Goal: Task Accomplishment & Management: Manage account settings

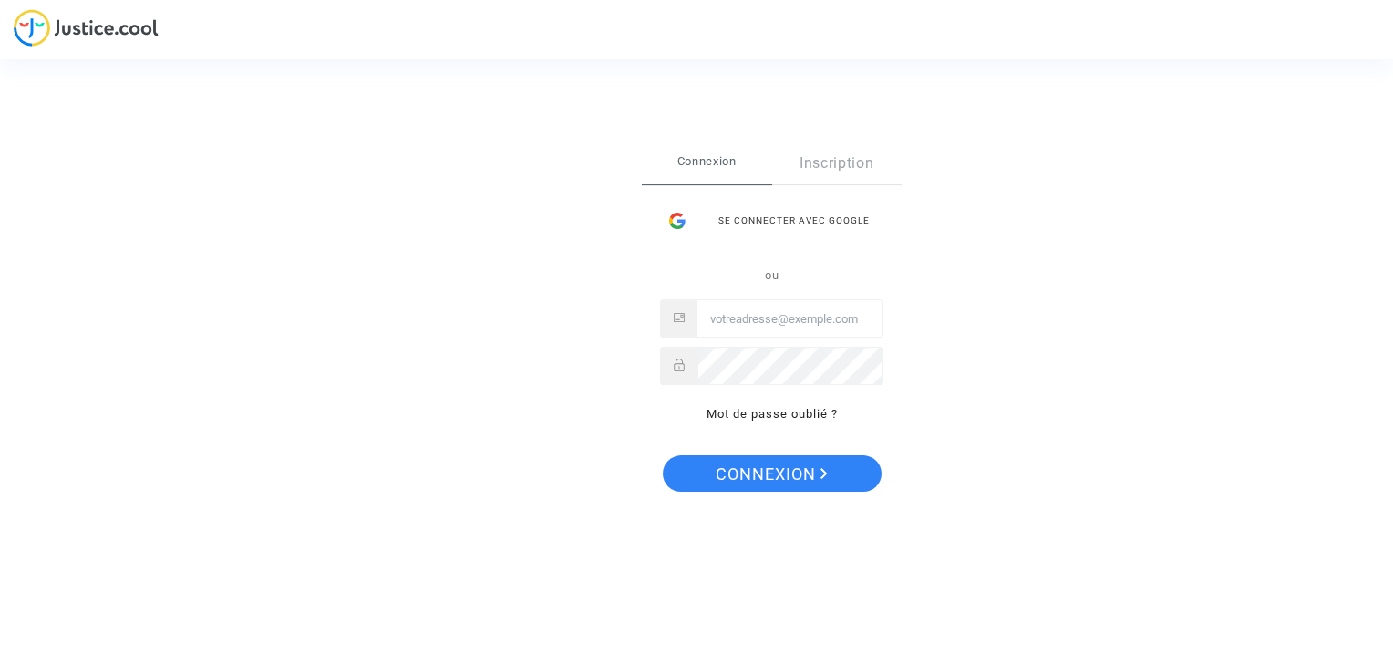
click at [767, 222] on div "Se connecter avec Google" at bounding box center [771, 220] width 223 height 36
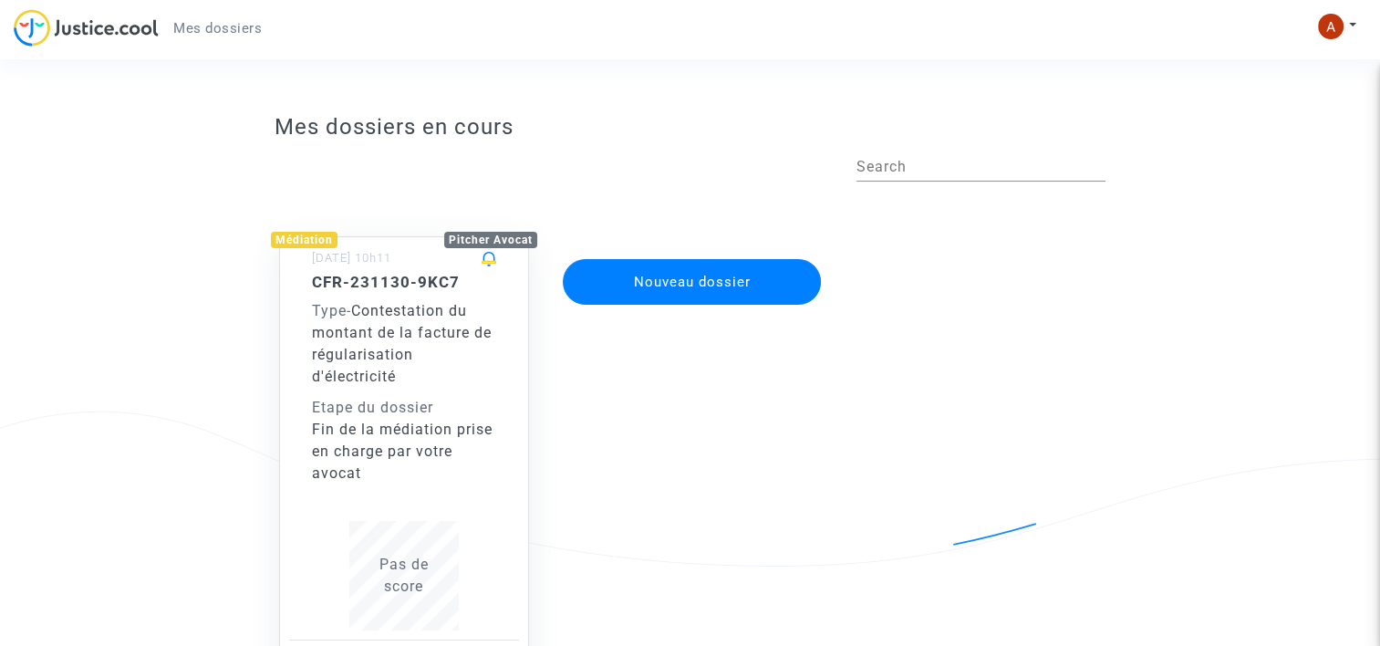
click at [399, 292] on div "CFR-231130-9KC7 Type - Contestation du montant de la facture de régularisation …" at bounding box center [404, 379] width 184 height 212
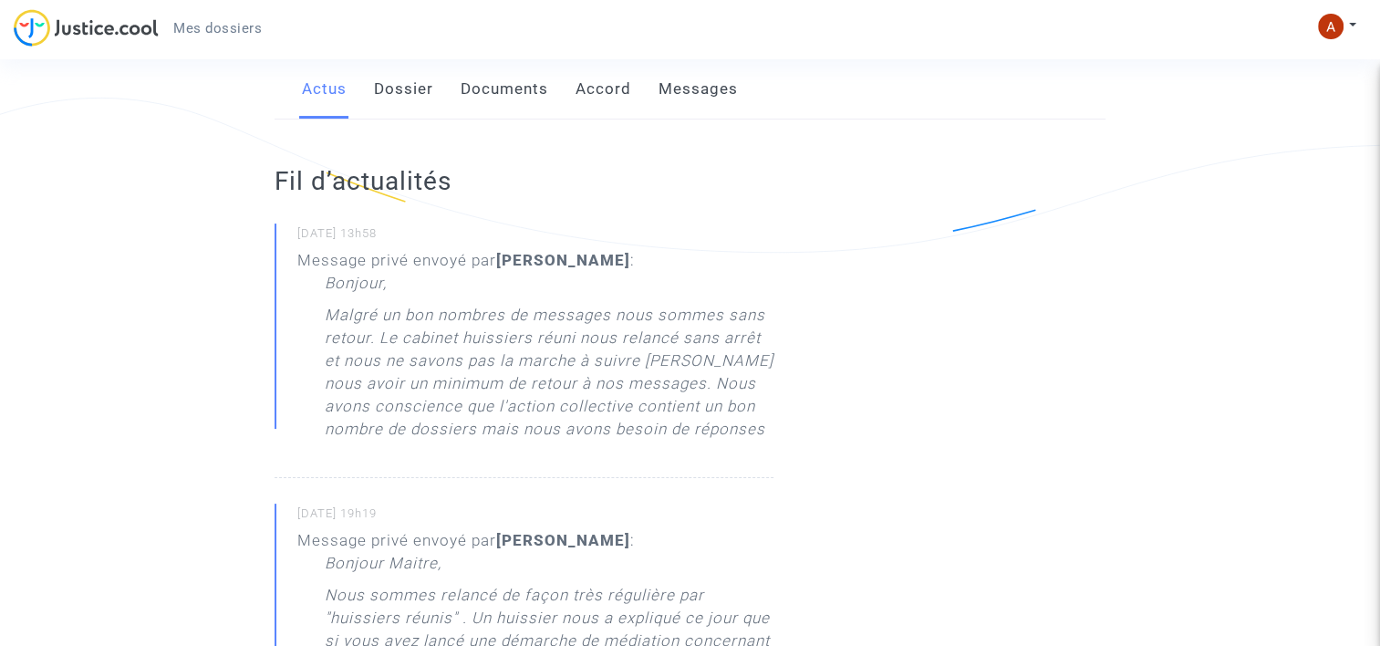
scroll to position [319, 0]
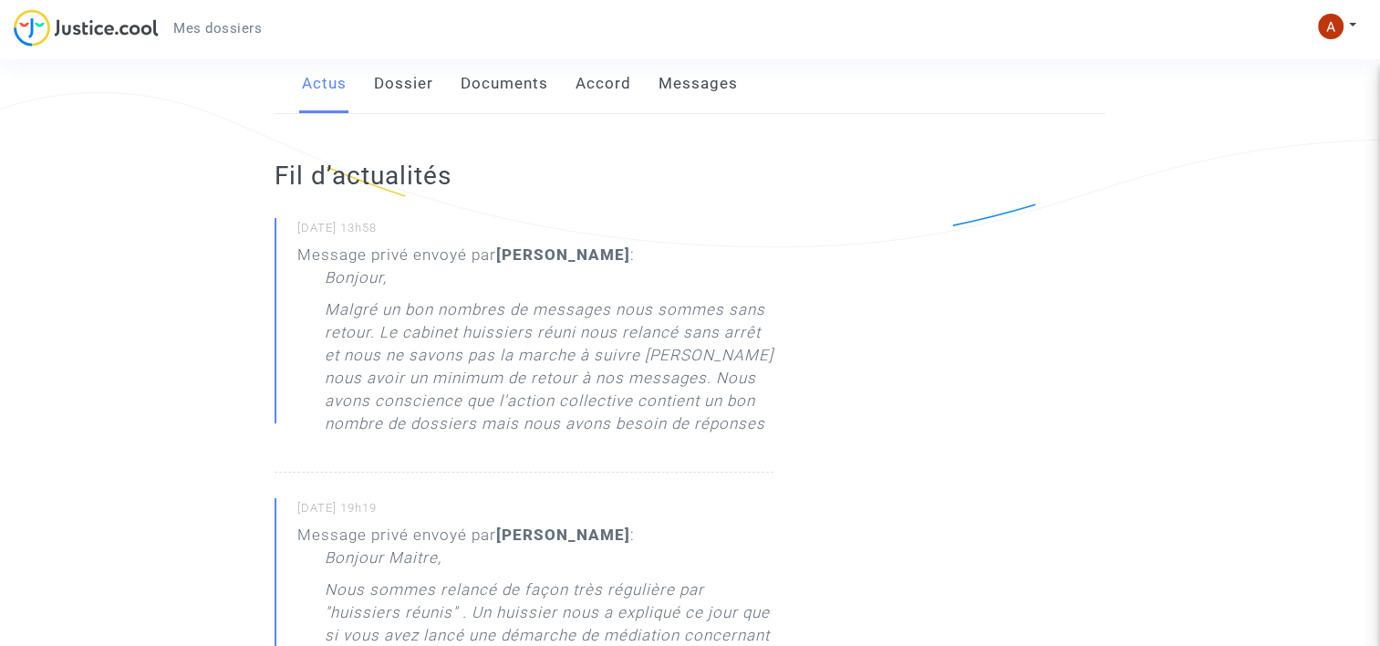
click at [399, 77] on link "Dossier" at bounding box center [403, 84] width 59 height 60
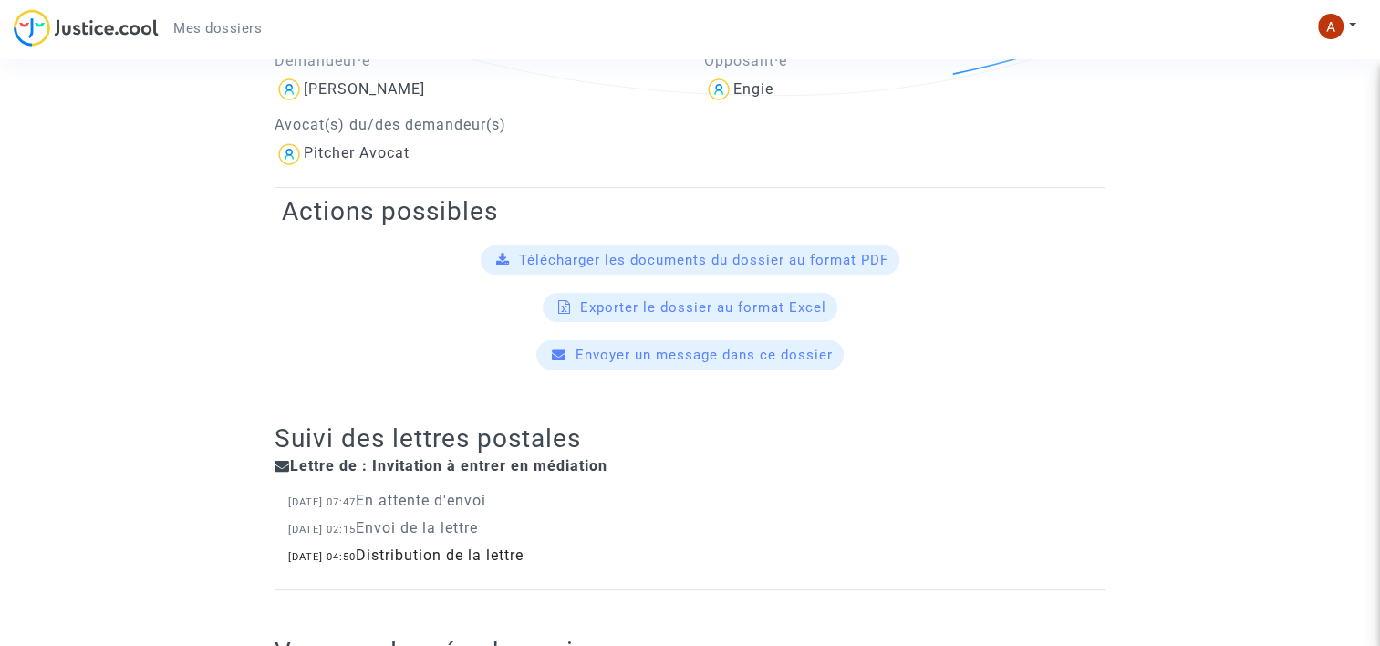
scroll to position [467, 0]
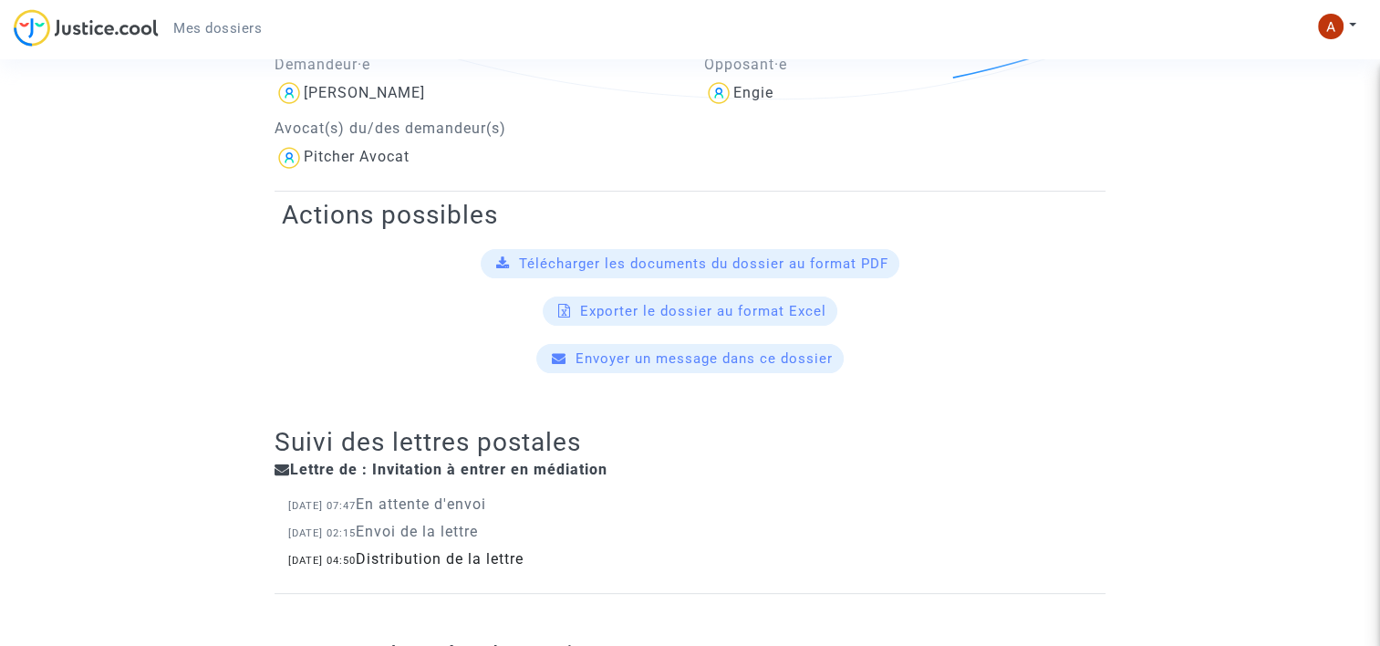
click at [749, 270] on div "Télécharger les documents du dossier au format PDF" at bounding box center [690, 263] width 419 height 29
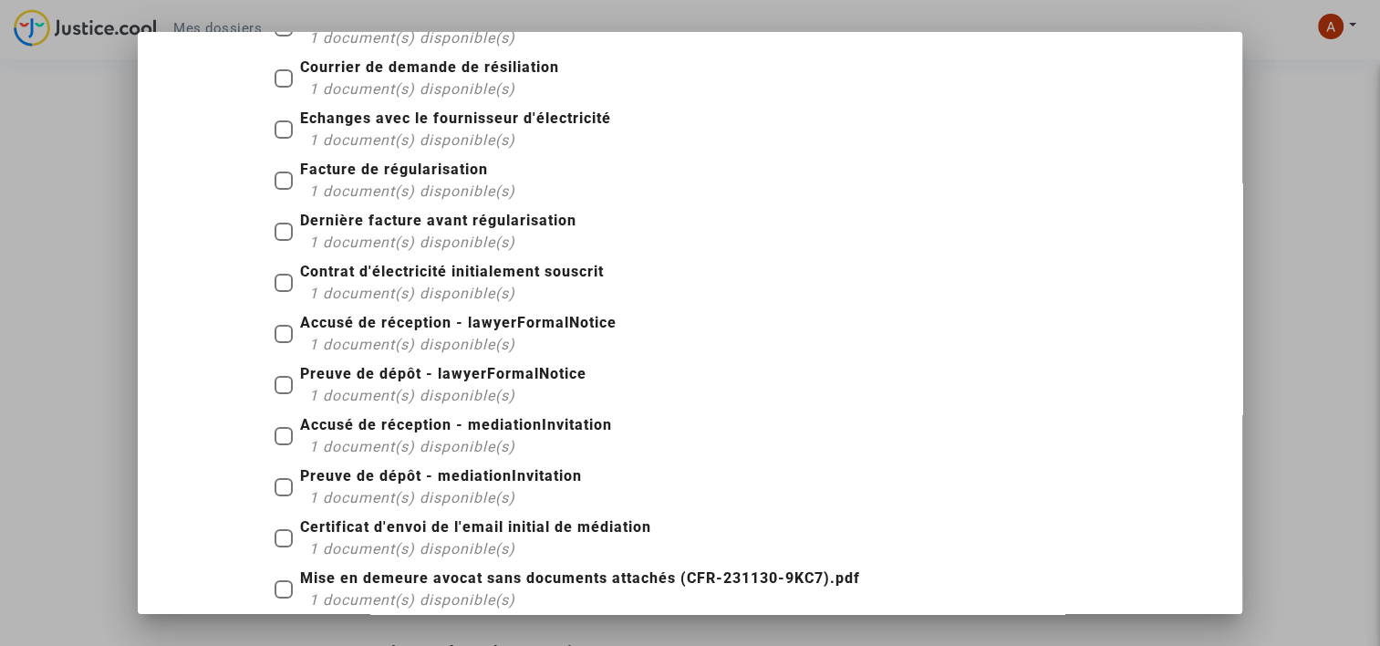
scroll to position [0, 0]
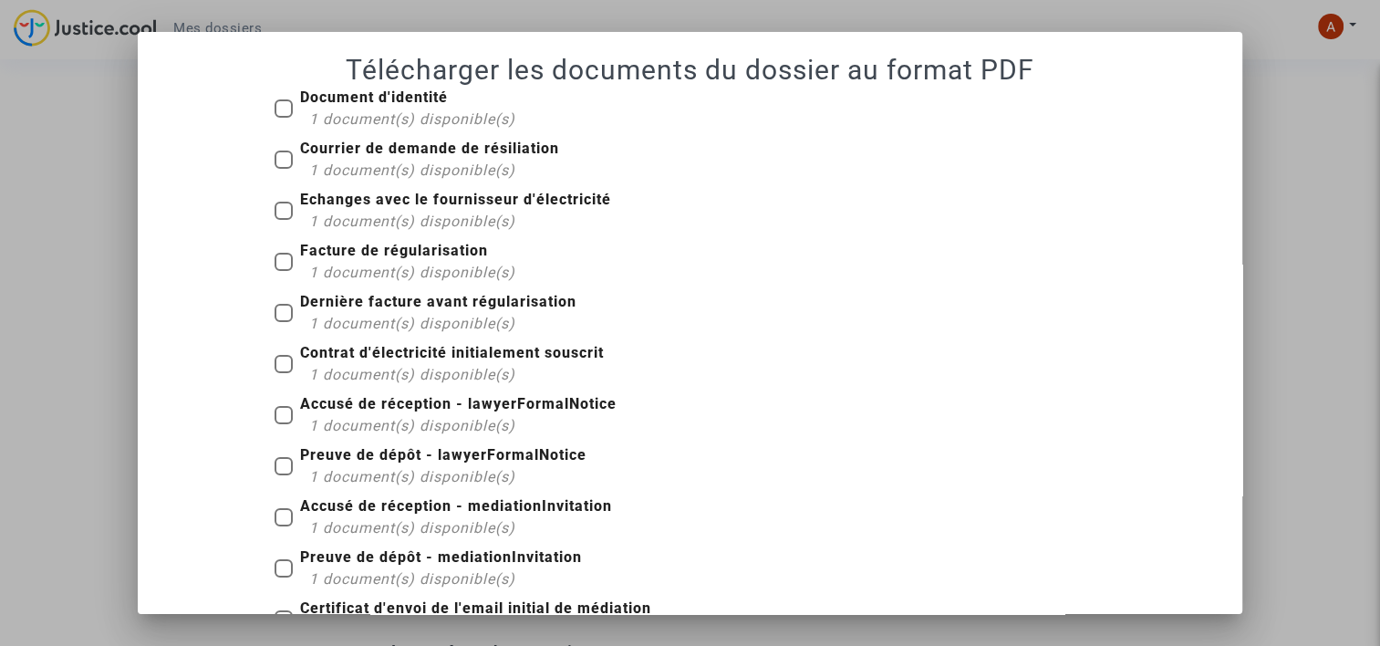
click at [1310, 274] on div at bounding box center [690, 323] width 1380 height 646
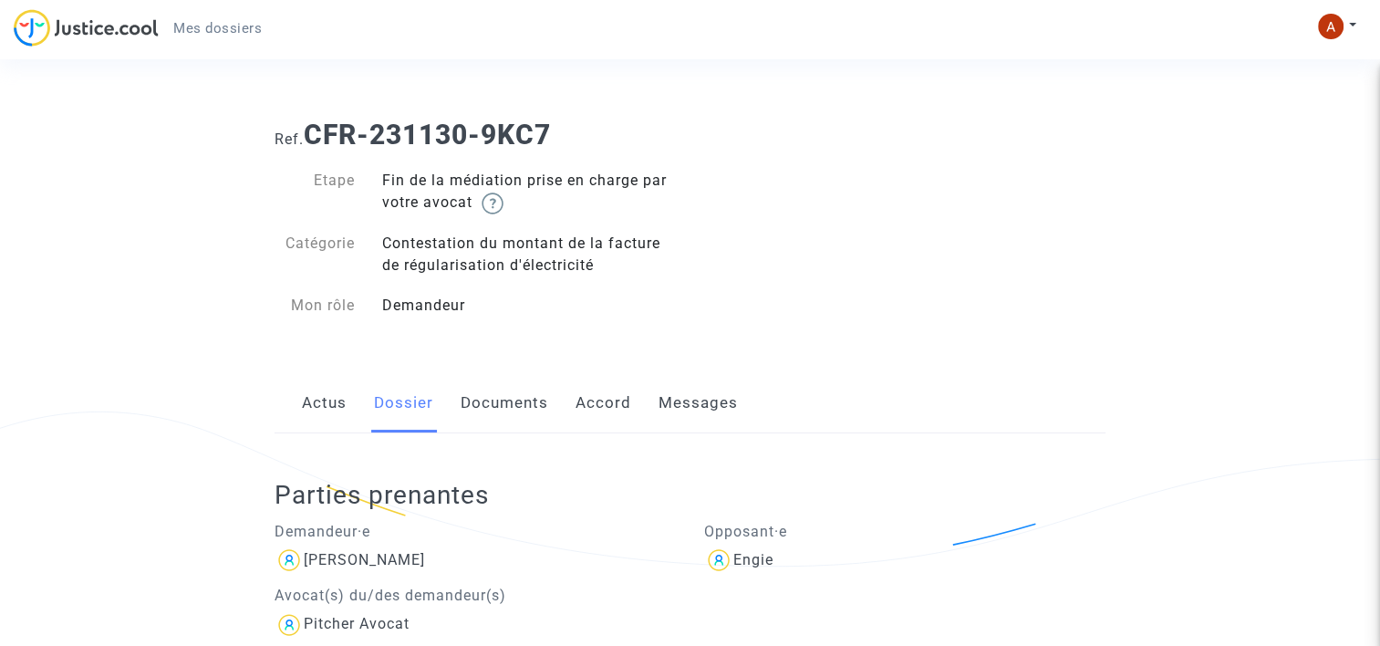
click at [488, 399] on link "Documents" at bounding box center [505, 403] width 88 height 60
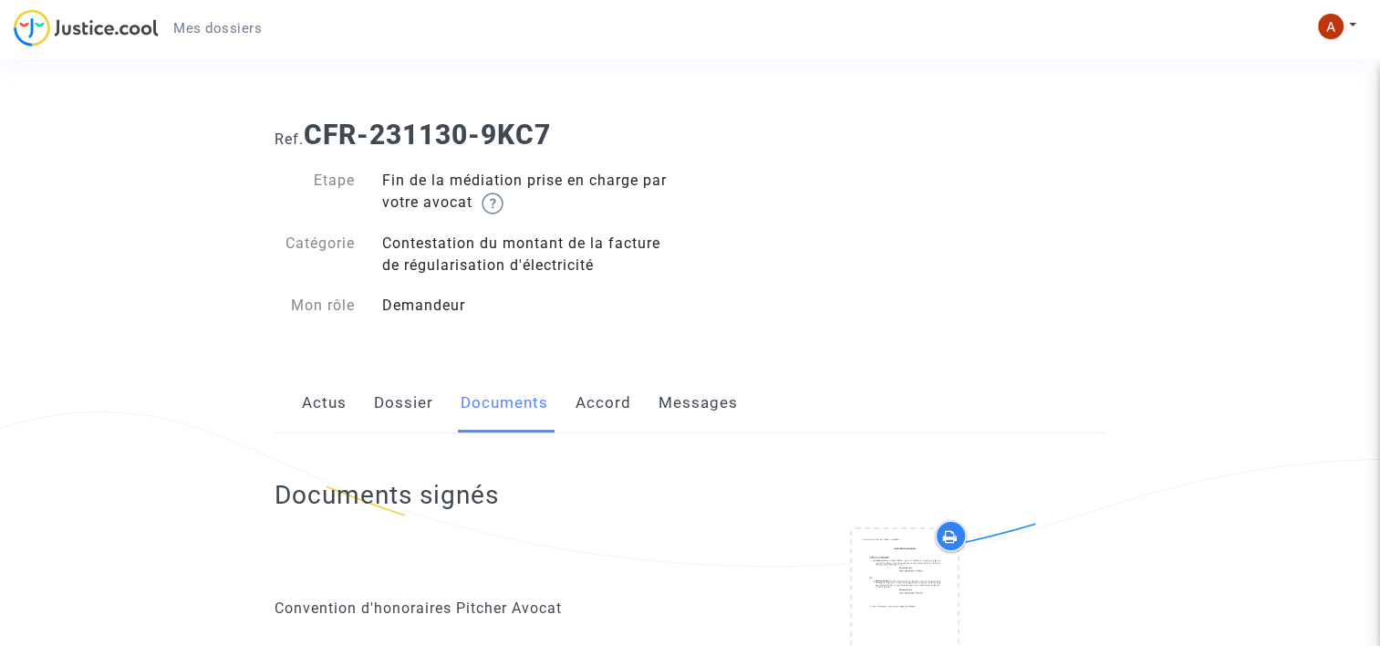
click at [590, 409] on link "Accord" at bounding box center [603, 403] width 56 height 60
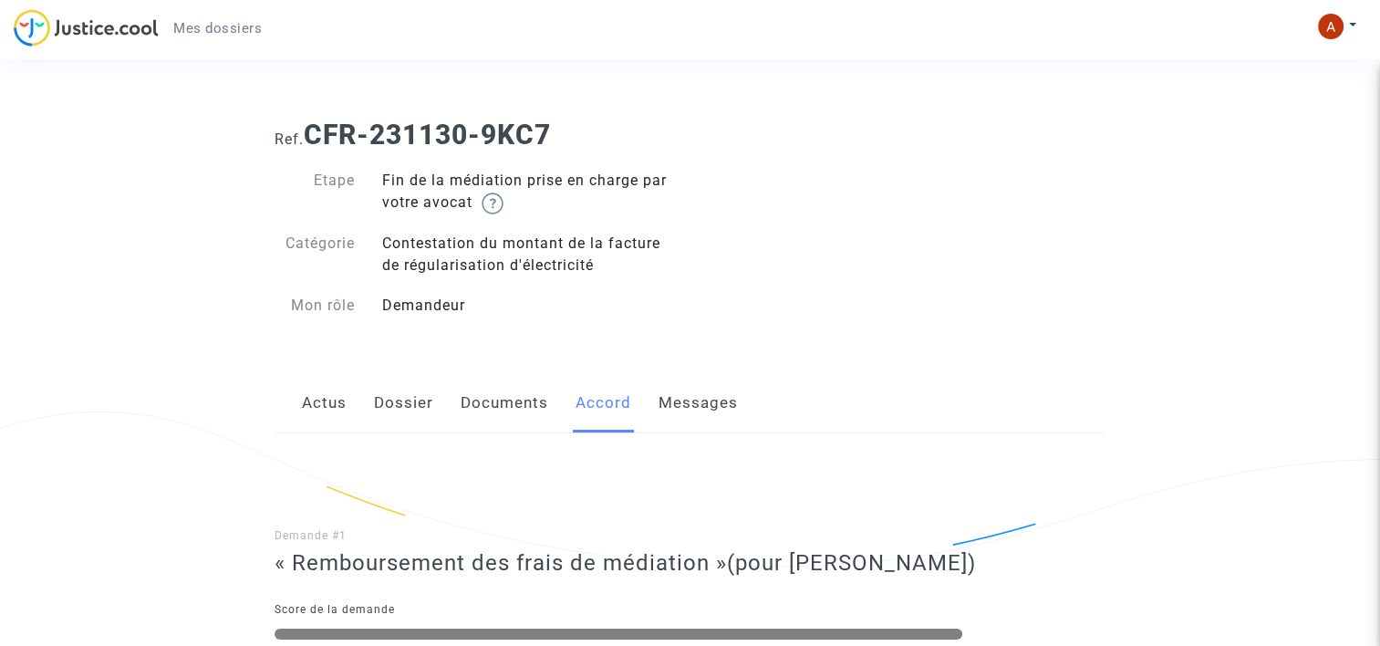
click at [684, 404] on link "Messages" at bounding box center [697, 403] width 79 height 60
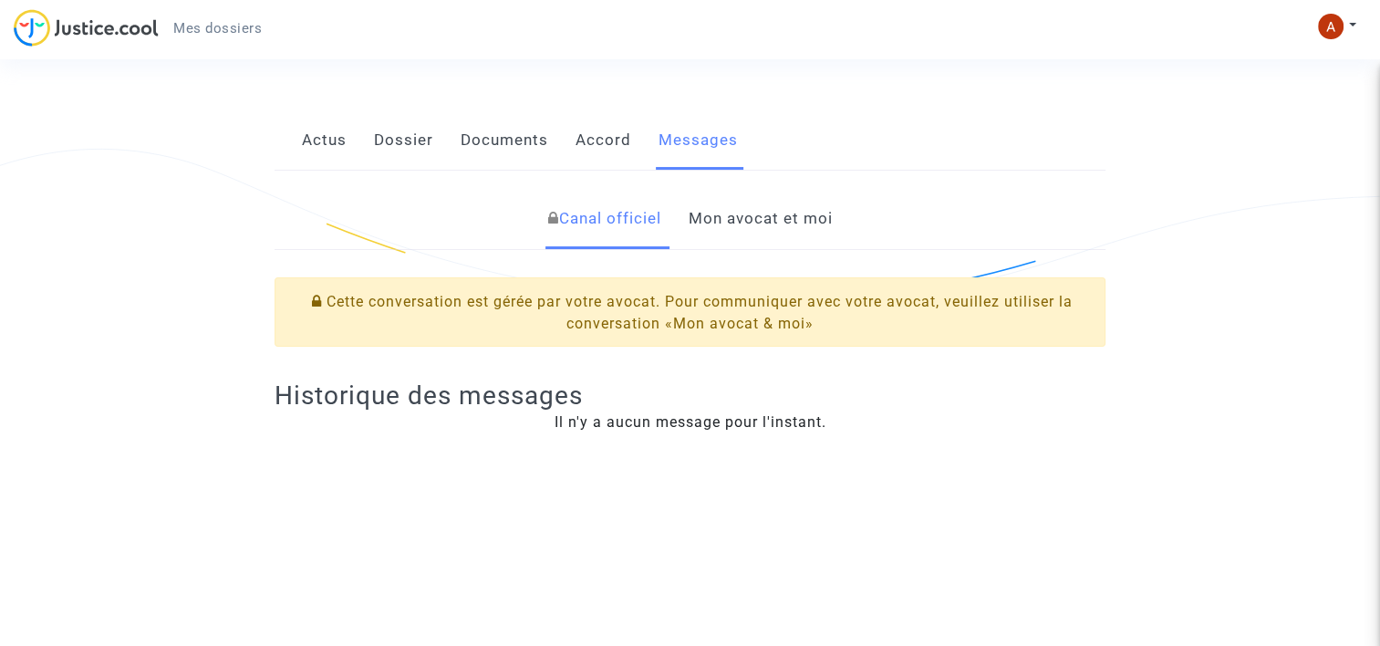
scroll to position [274, 0]
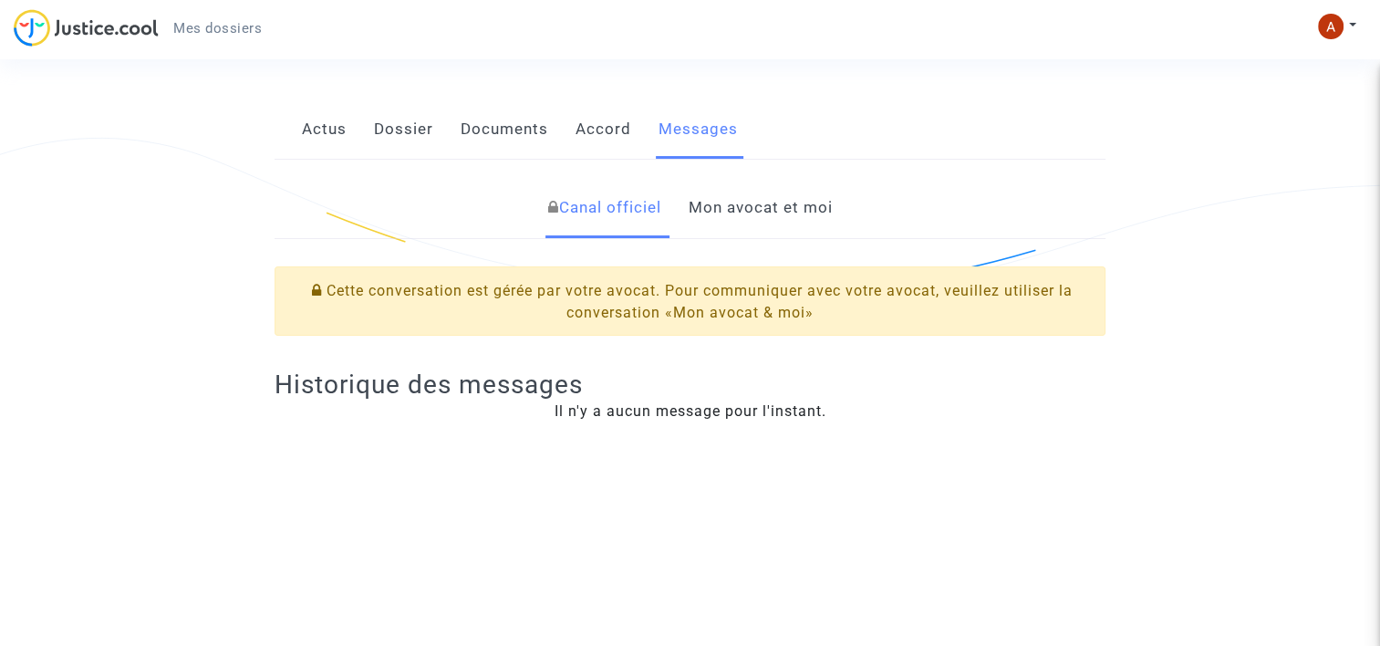
click at [766, 211] on link "Mon avocat et moi" at bounding box center [761, 208] width 144 height 60
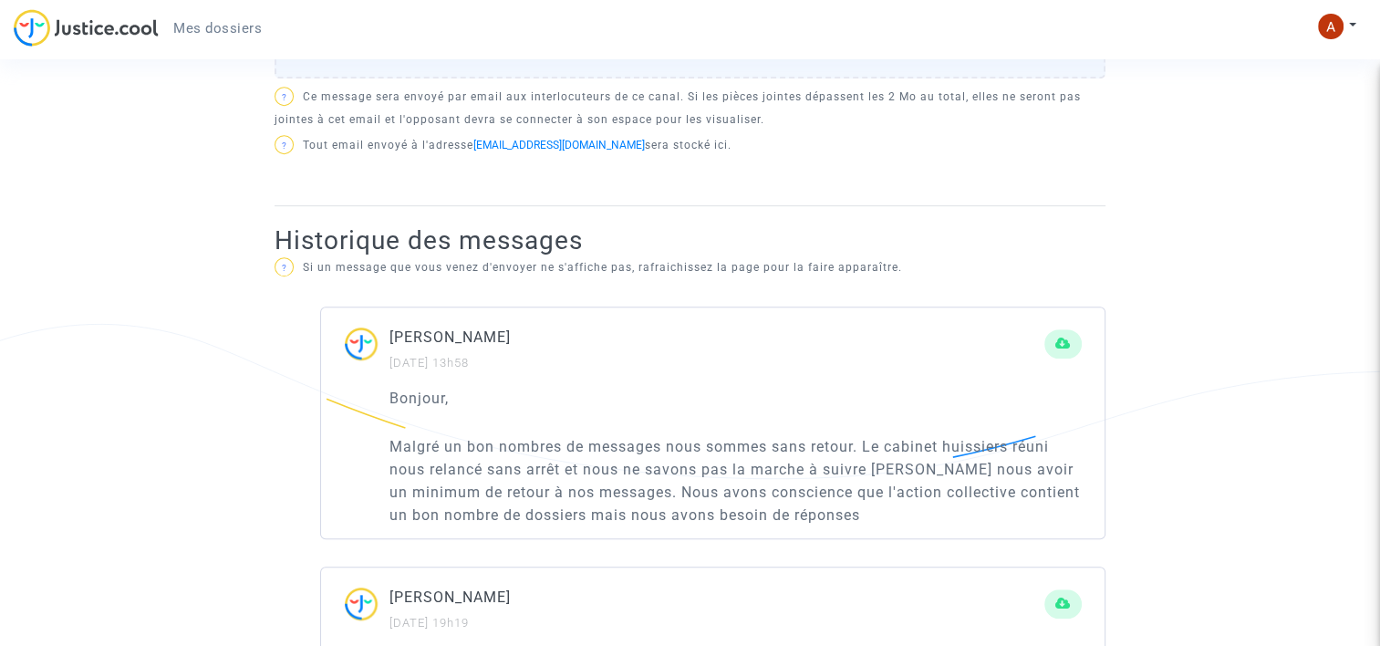
scroll to position [902, 0]
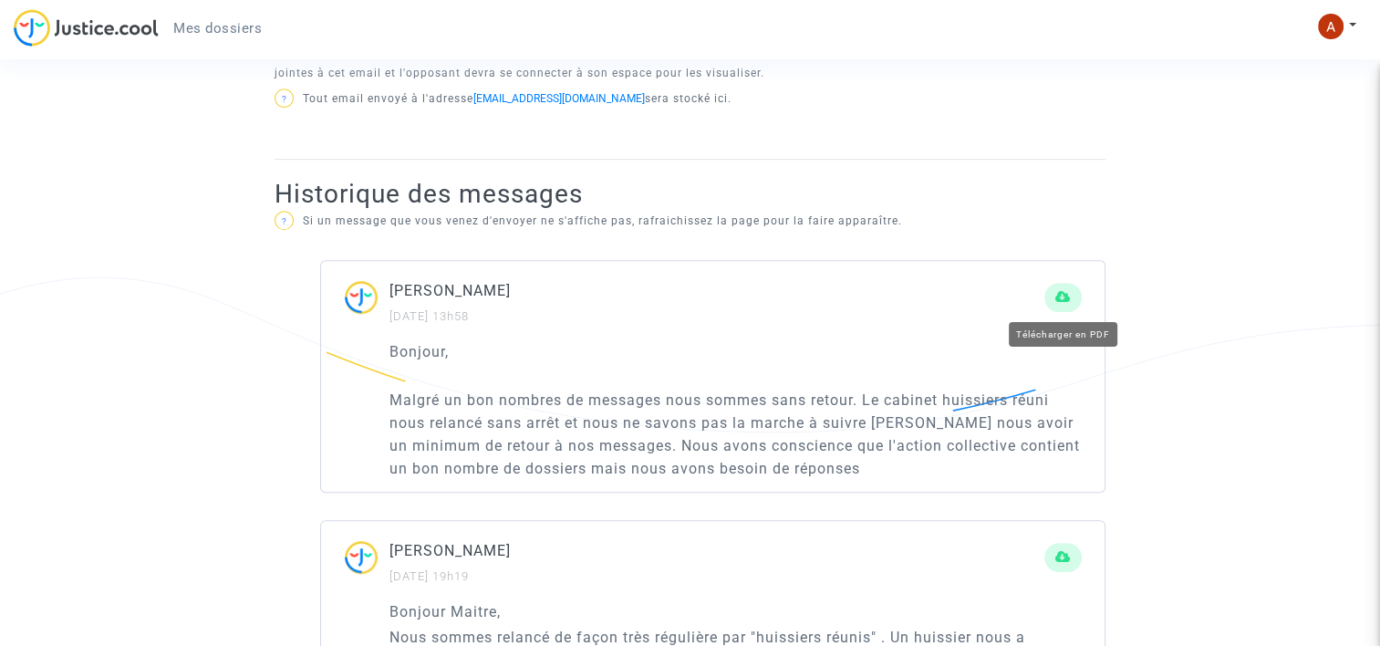
click at [1066, 294] on icon at bounding box center [1063, 297] width 16 height 14
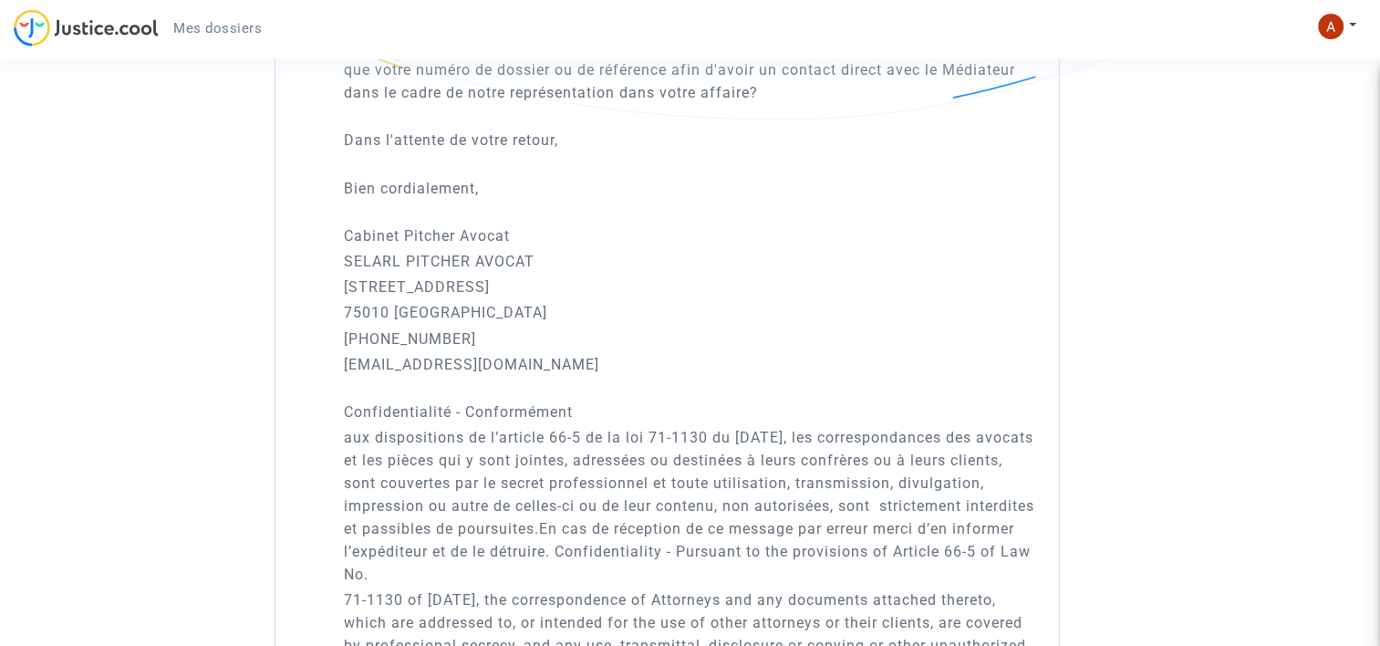
scroll to position [4275, 0]
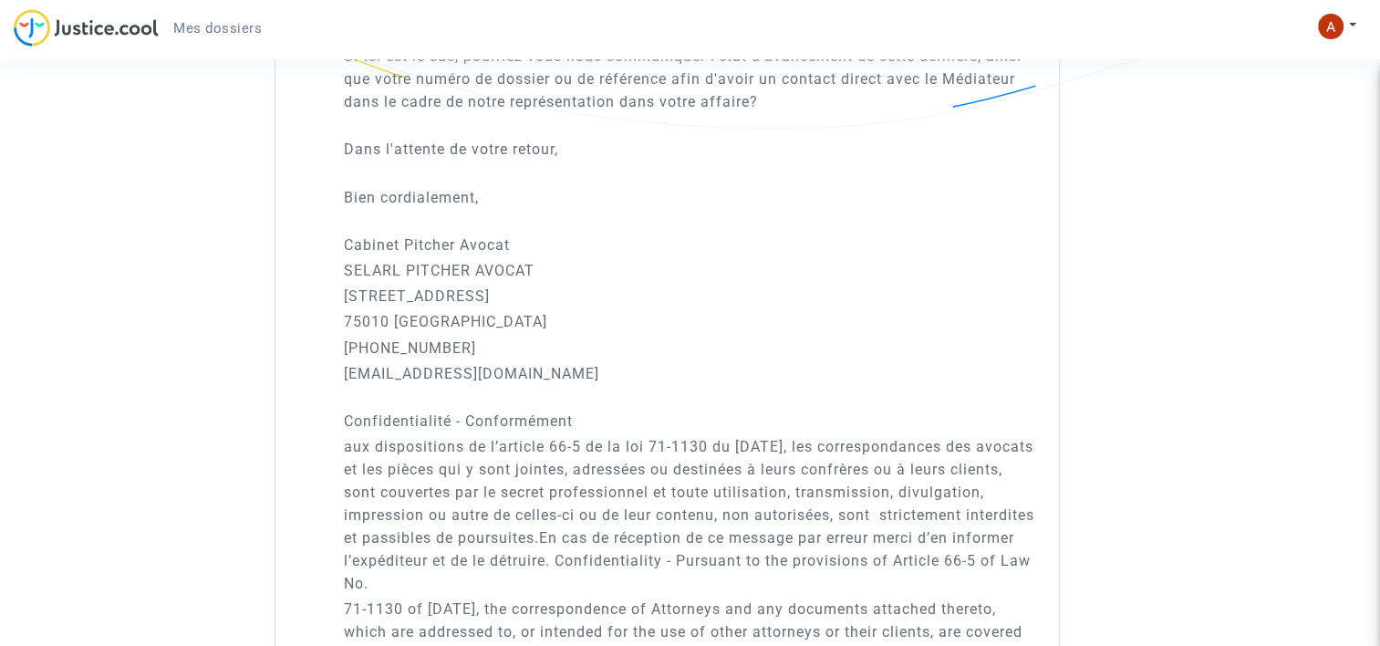
drag, startPoint x: 518, startPoint y: 343, endPoint x: 337, endPoint y: 341, distance: 180.6
click at [337, 341] on div "Chère Madame, [PERSON_NAME] Monsieur, Dans le cadre de votre action contre votr…" at bounding box center [666, 360] width 783 height 867
drag, startPoint x: 337, startPoint y: 341, endPoint x: 398, endPoint y: 342, distance: 60.2
copy p "[EMAIL_ADDRESS][DOMAIN_NAME]"
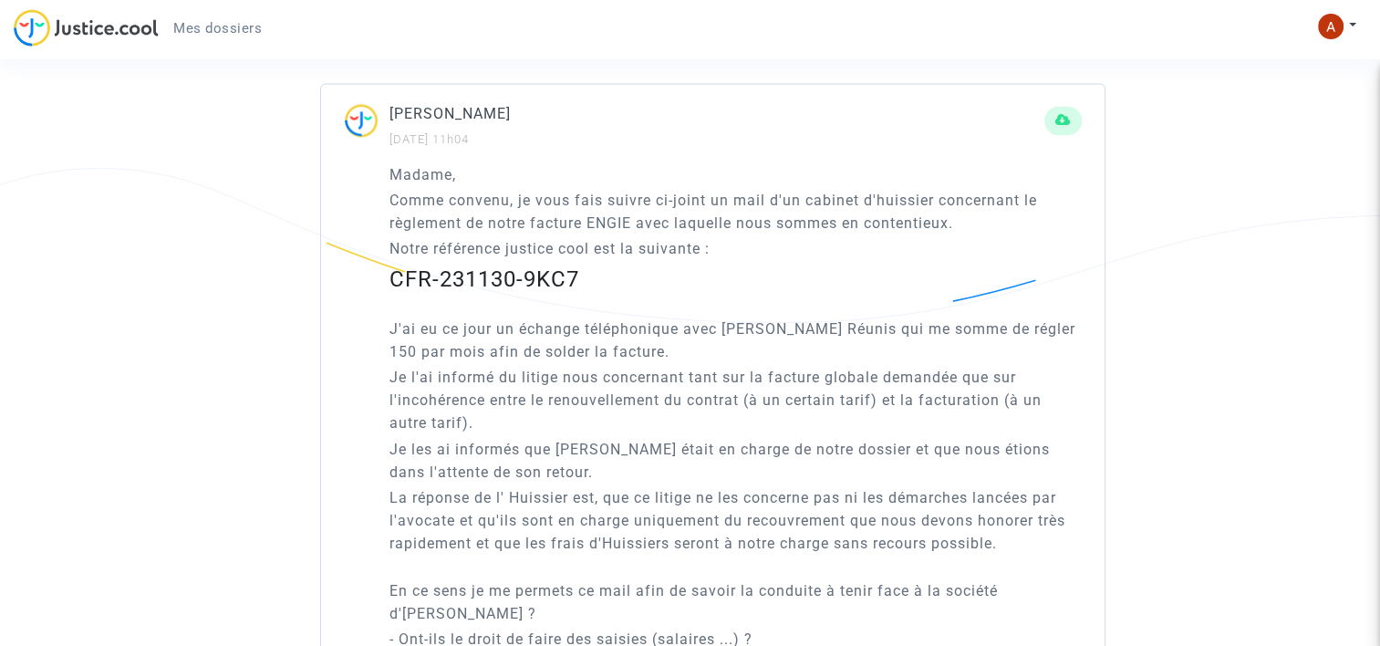
scroll to position [2537, 0]
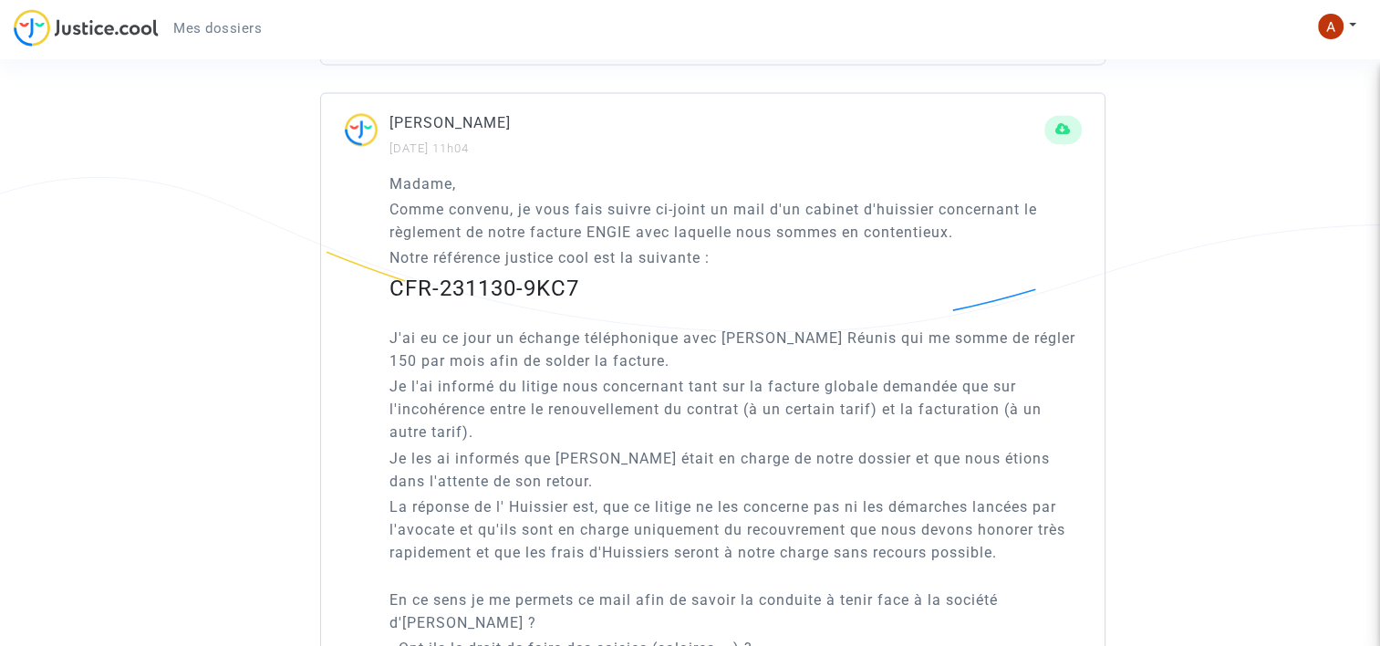
drag, startPoint x: 576, startPoint y: 283, endPoint x: 392, endPoint y: 281, distance: 184.2
click at [392, 281] on div "CFR-231130-9KC7" at bounding box center [735, 288] width 692 height 33
drag, startPoint x: 392, startPoint y: 281, endPoint x: 441, endPoint y: 285, distance: 49.4
copy div "CFR-231130-9KC7"
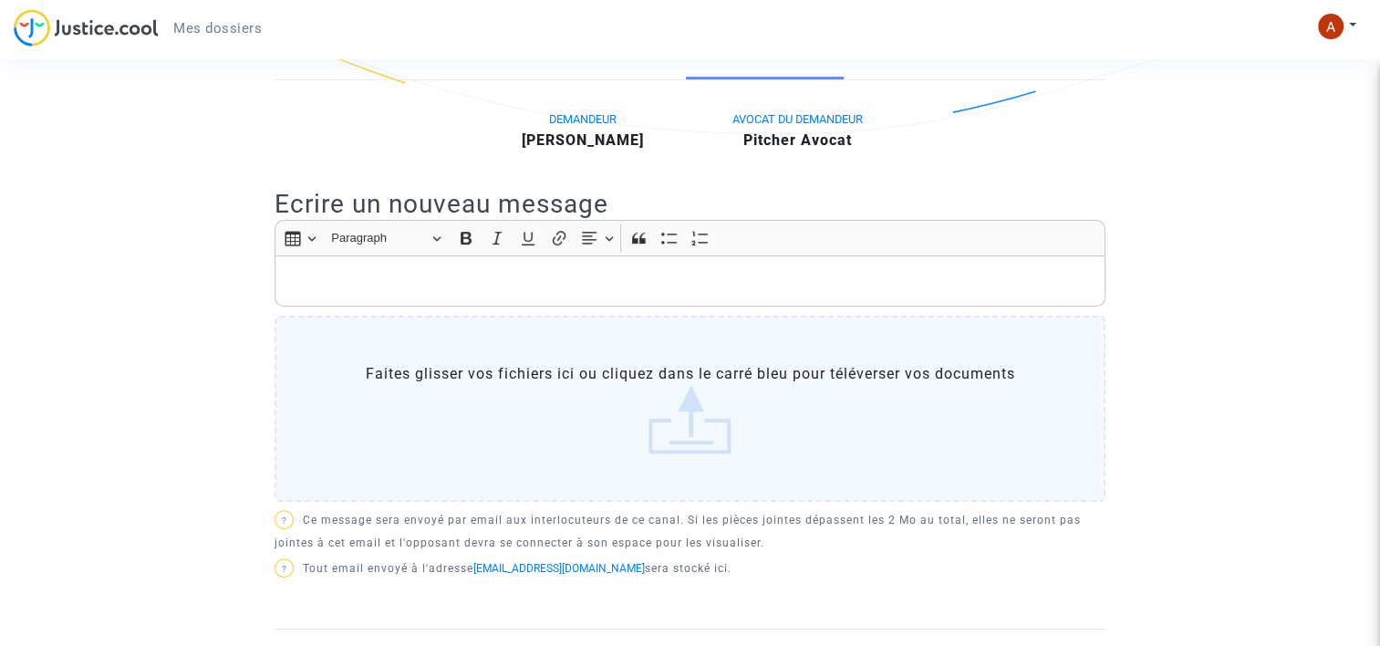
scroll to position [0, 0]
